Goal: Transaction & Acquisition: Obtain resource

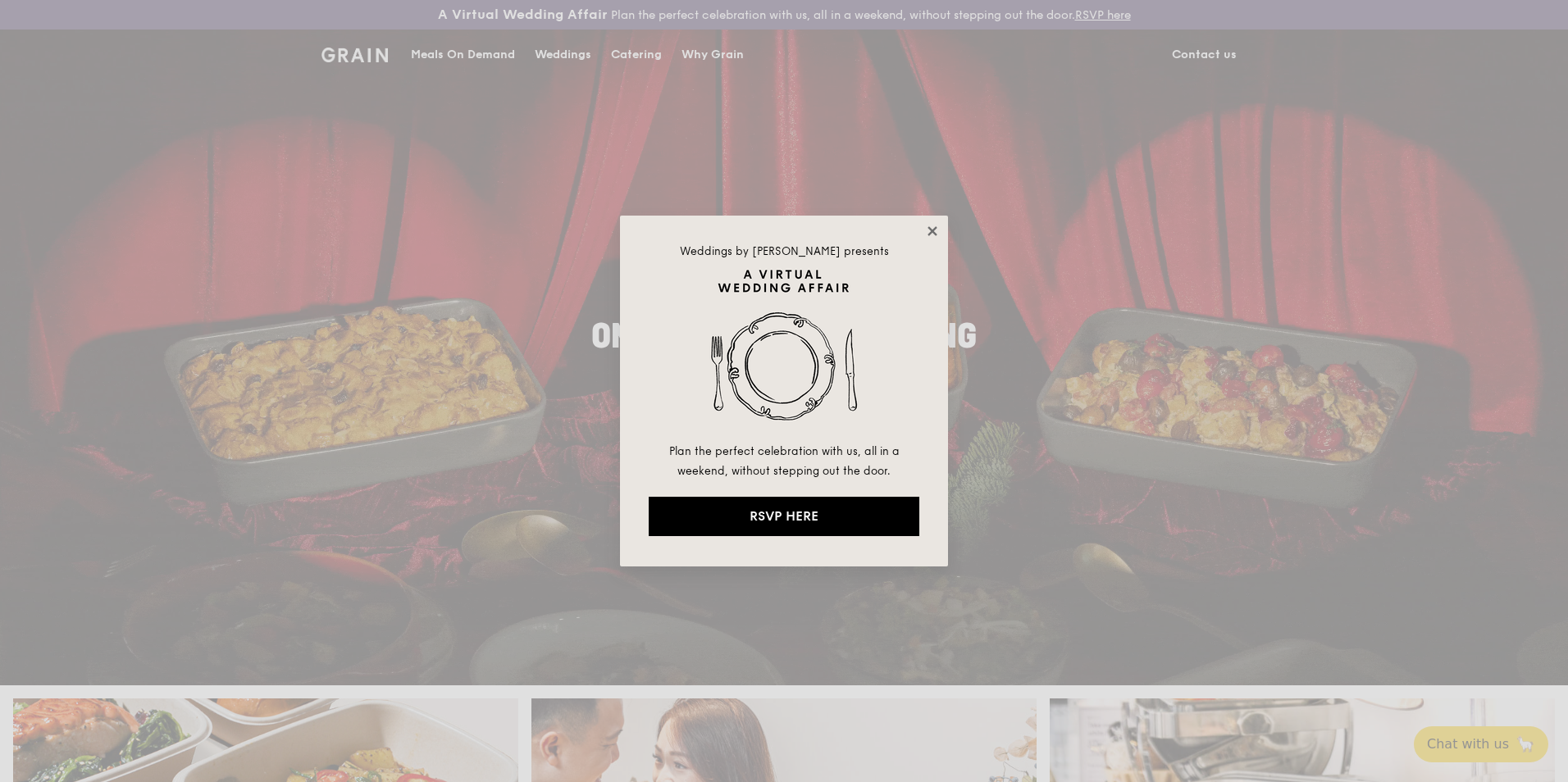
click at [929, 235] on icon at bounding box center [932, 231] width 9 height 9
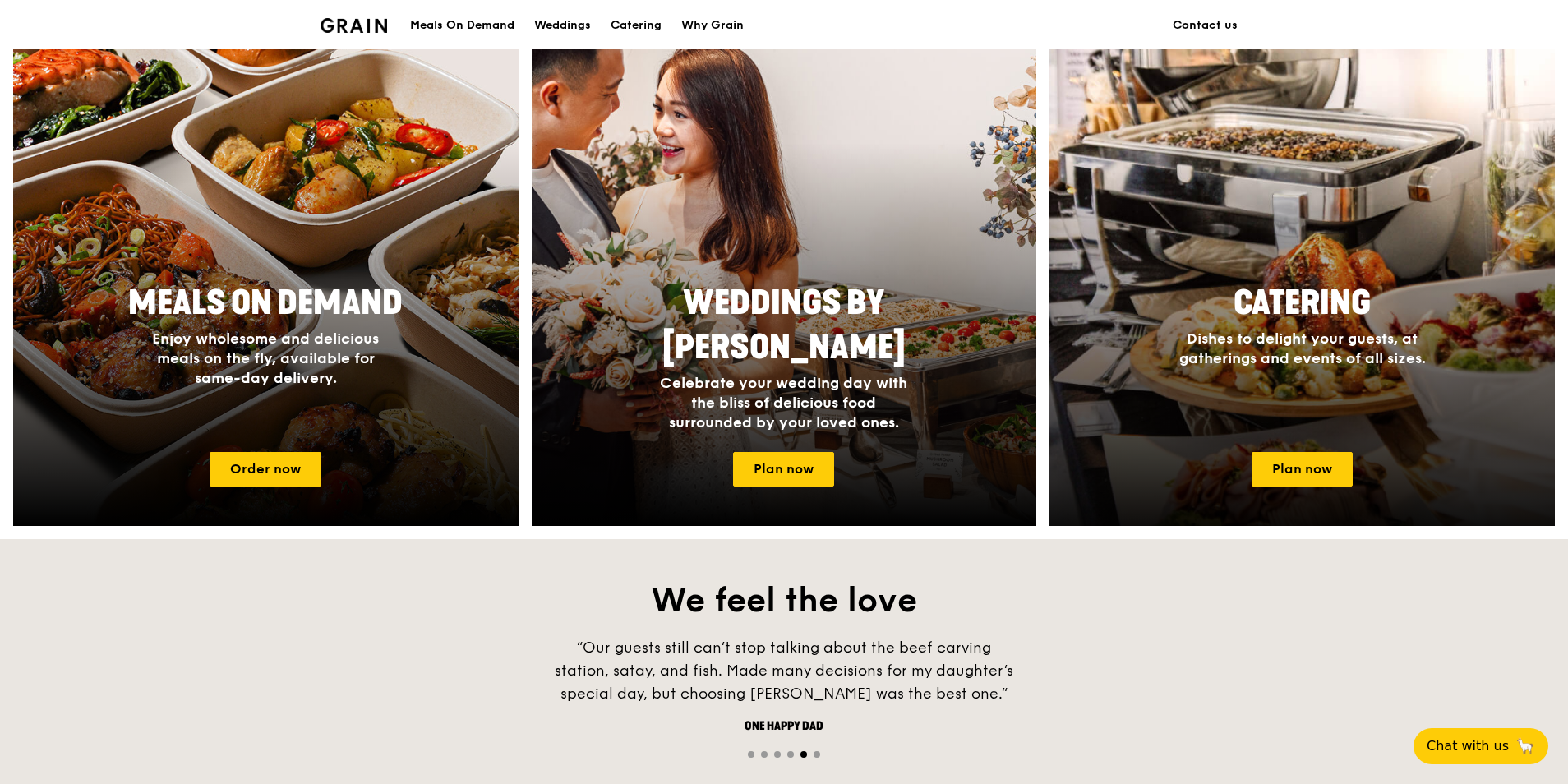
scroll to position [658, 0]
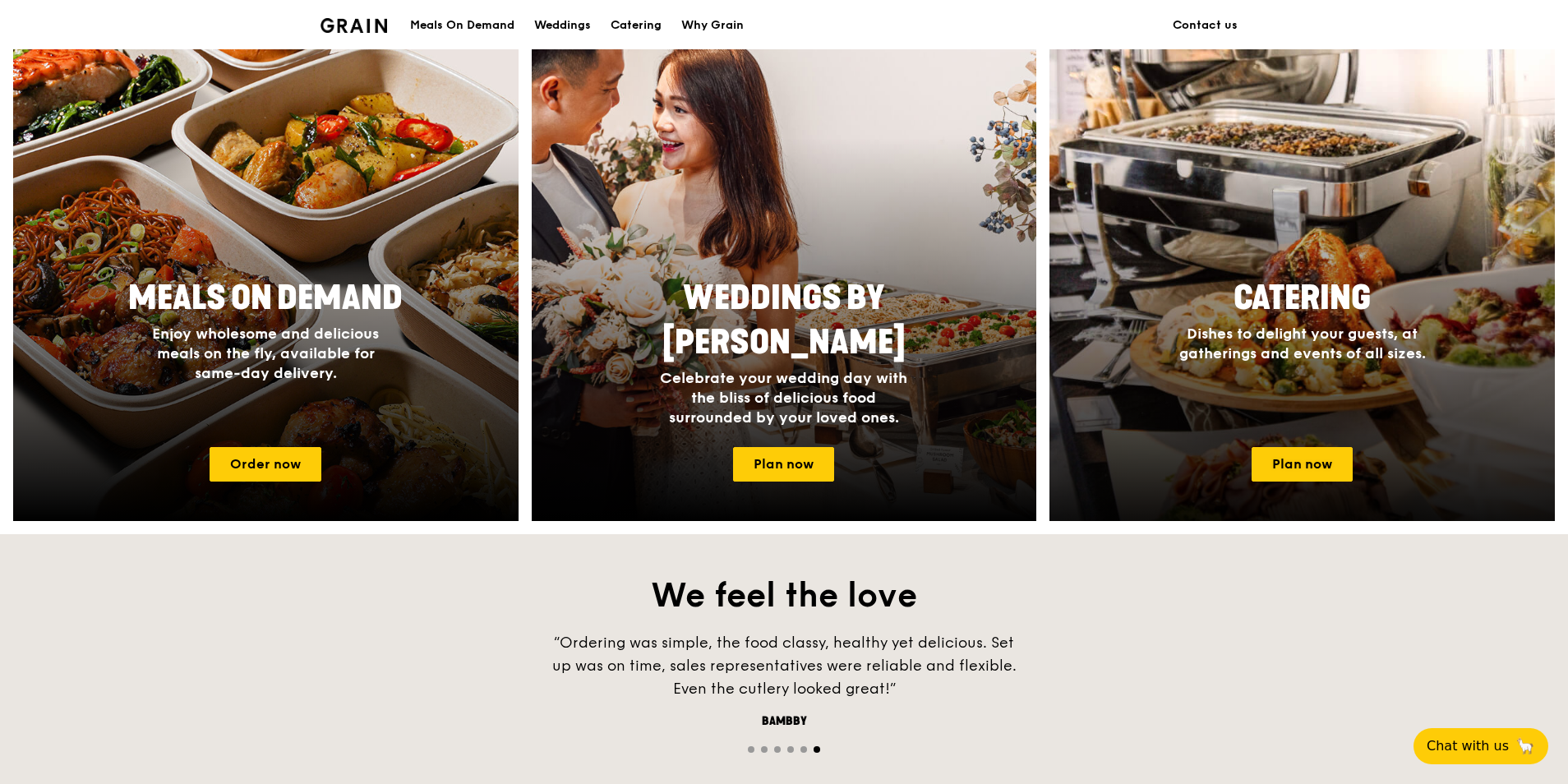
click at [1301, 482] on div at bounding box center [1302, 282] width 555 height 526
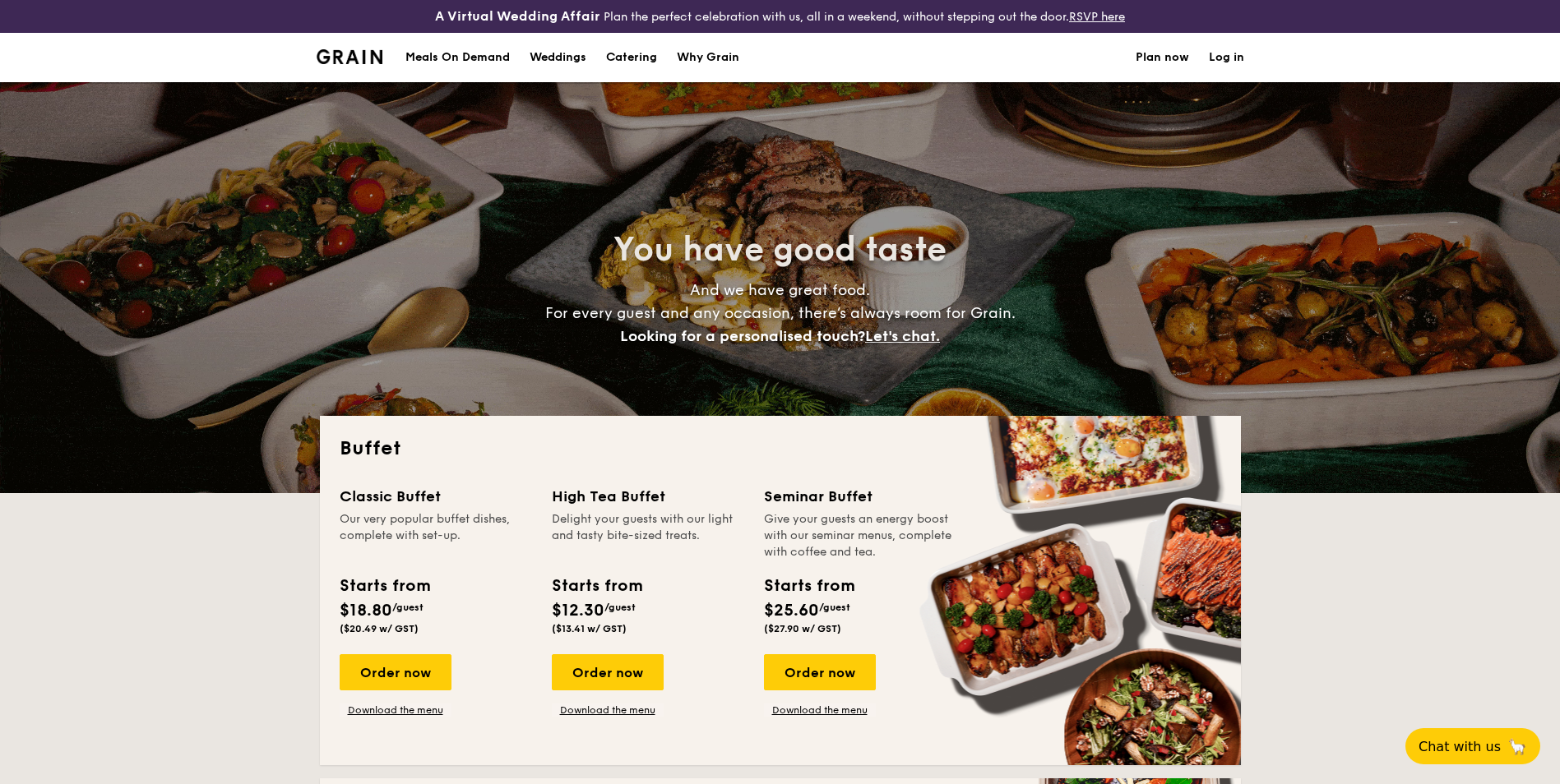
select select
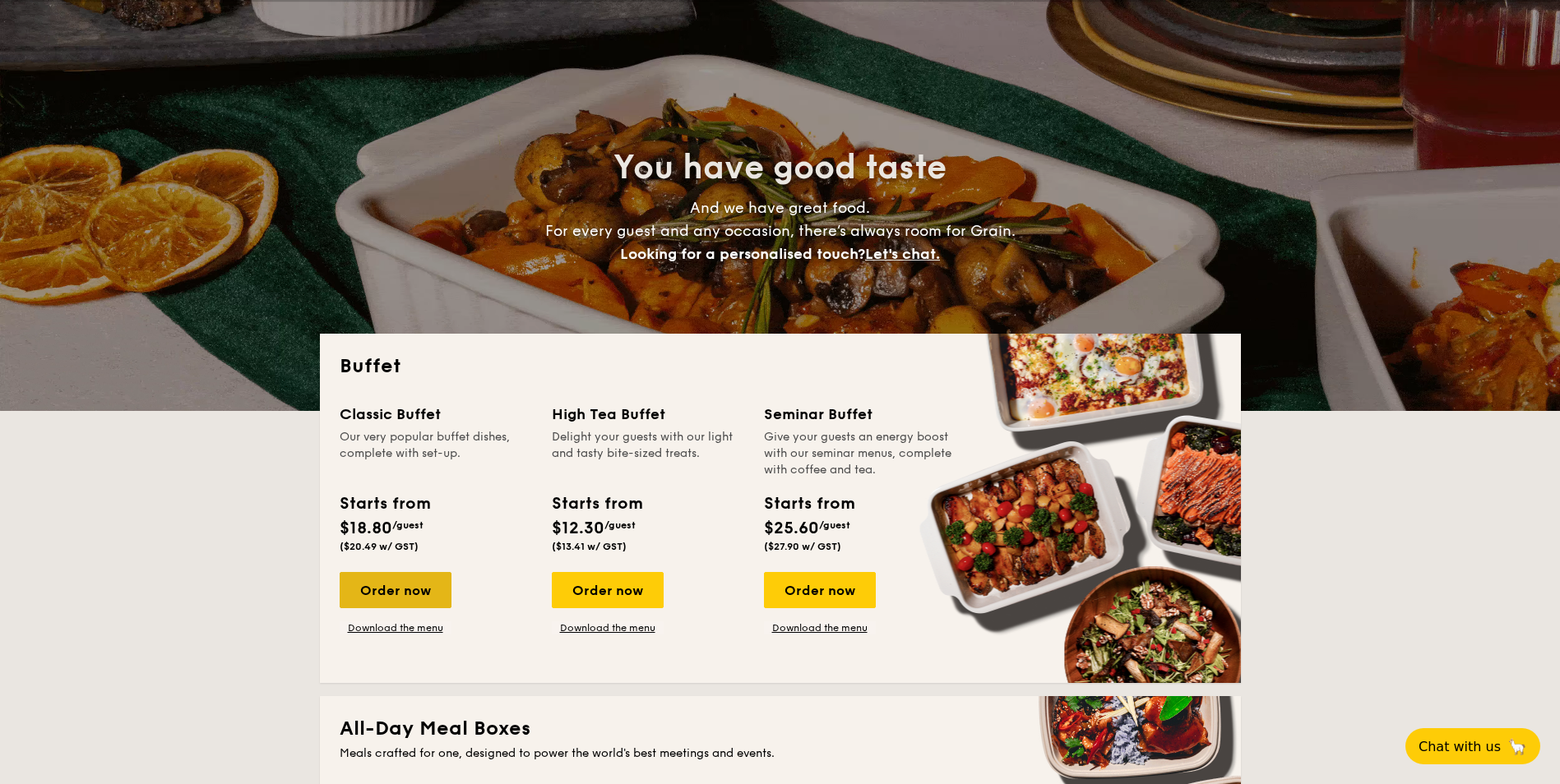
click at [432, 588] on div "Order now" at bounding box center [396, 590] width 112 height 37
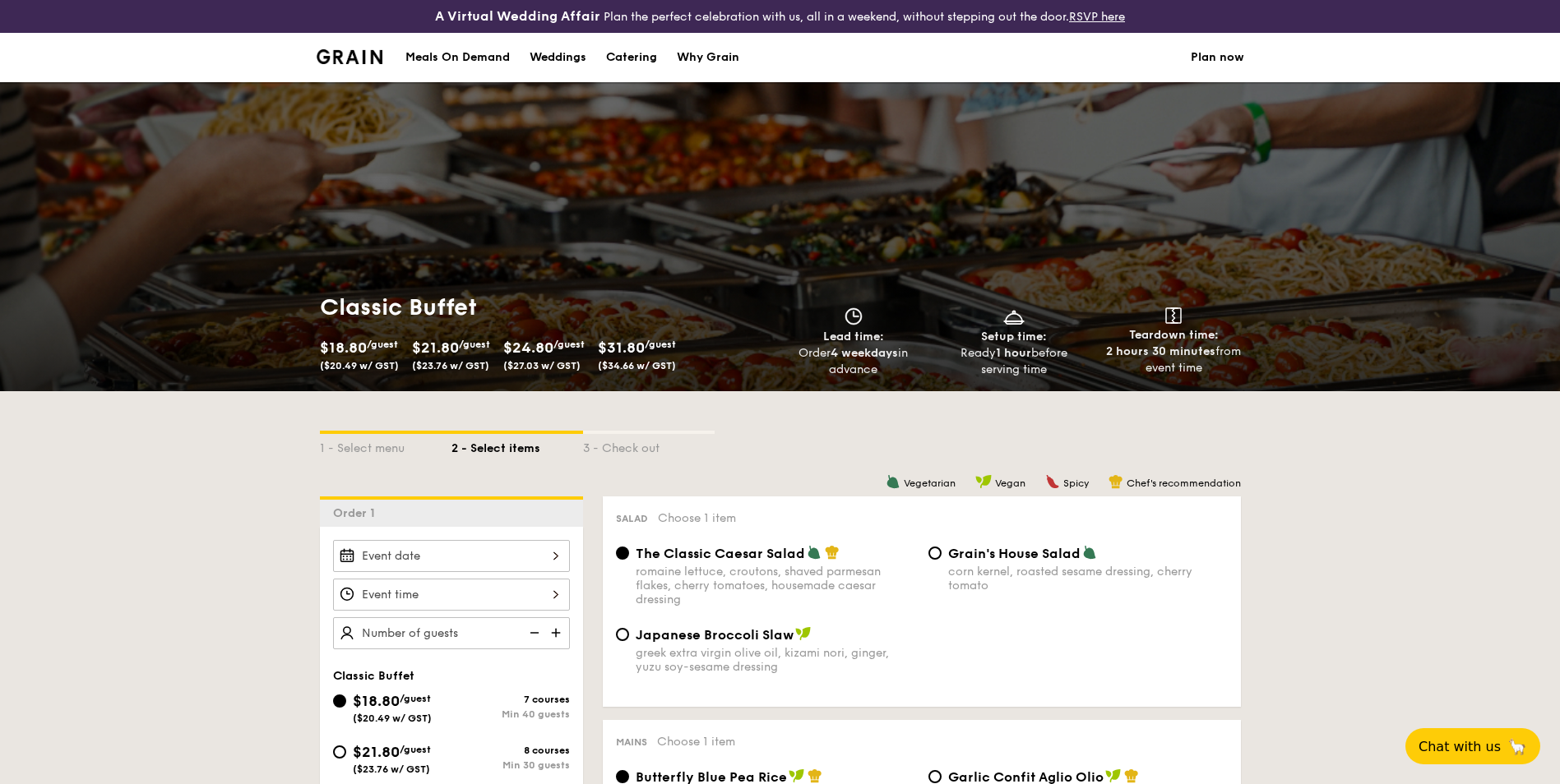
select select
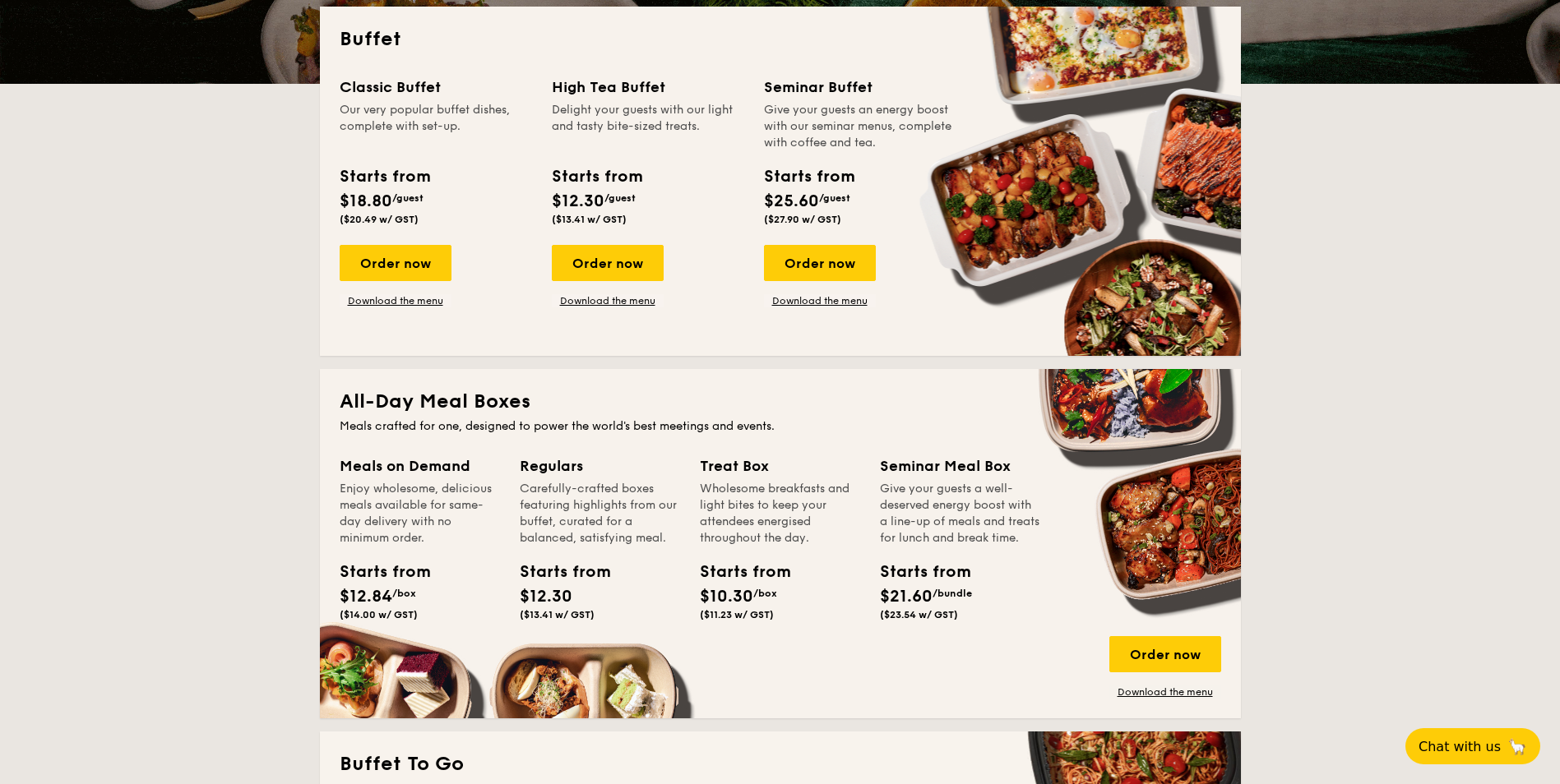
scroll to position [444, 0]
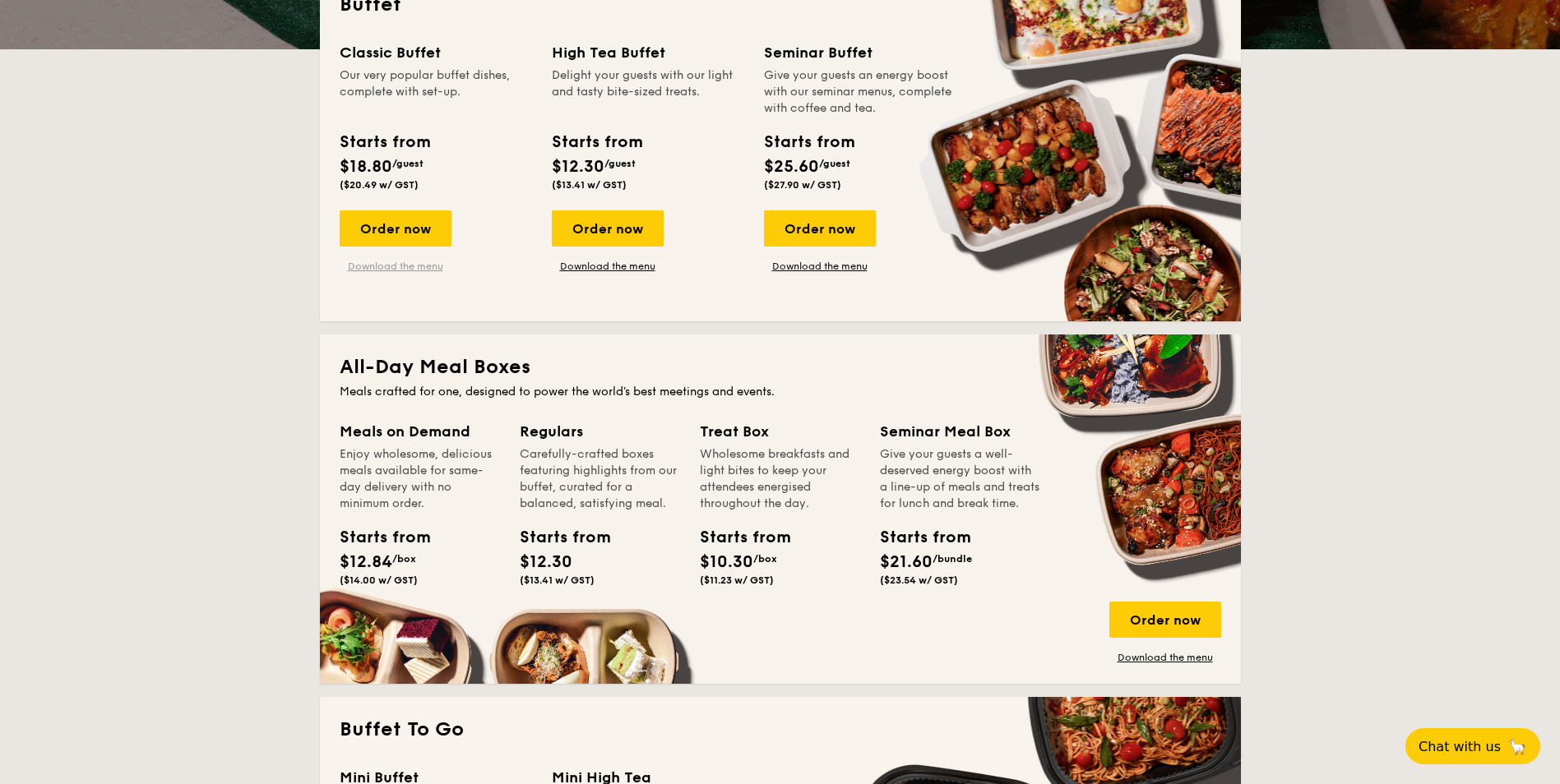
click at [410, 269] on link "Download the menu" at bounding box center [396, 266] width 112 height 13
